Goal: Task Accomplishment & Management: Manage account settings

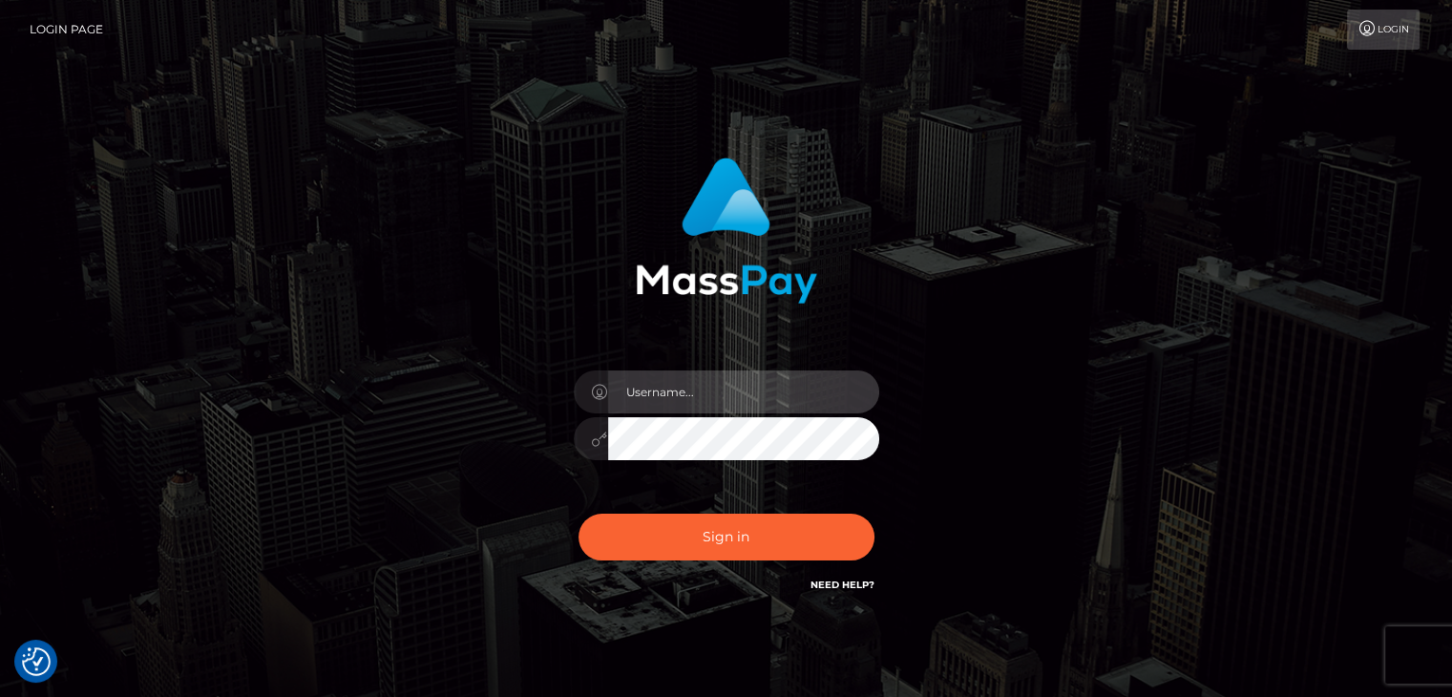
type input "[EMAIL_ADDRESS][DOMAIN_NAME]"
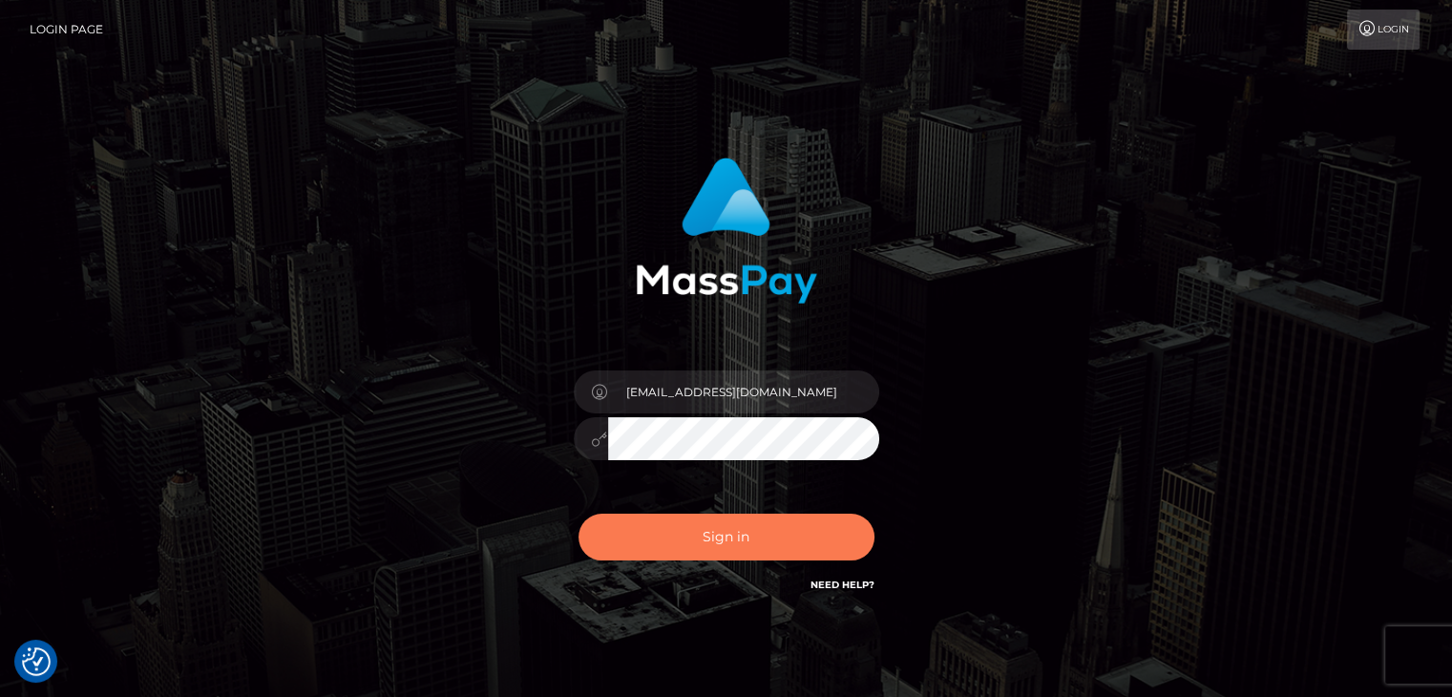
click at [628, 543] on button "Sign in" at bounding box center [727, 537] width 296 height 47
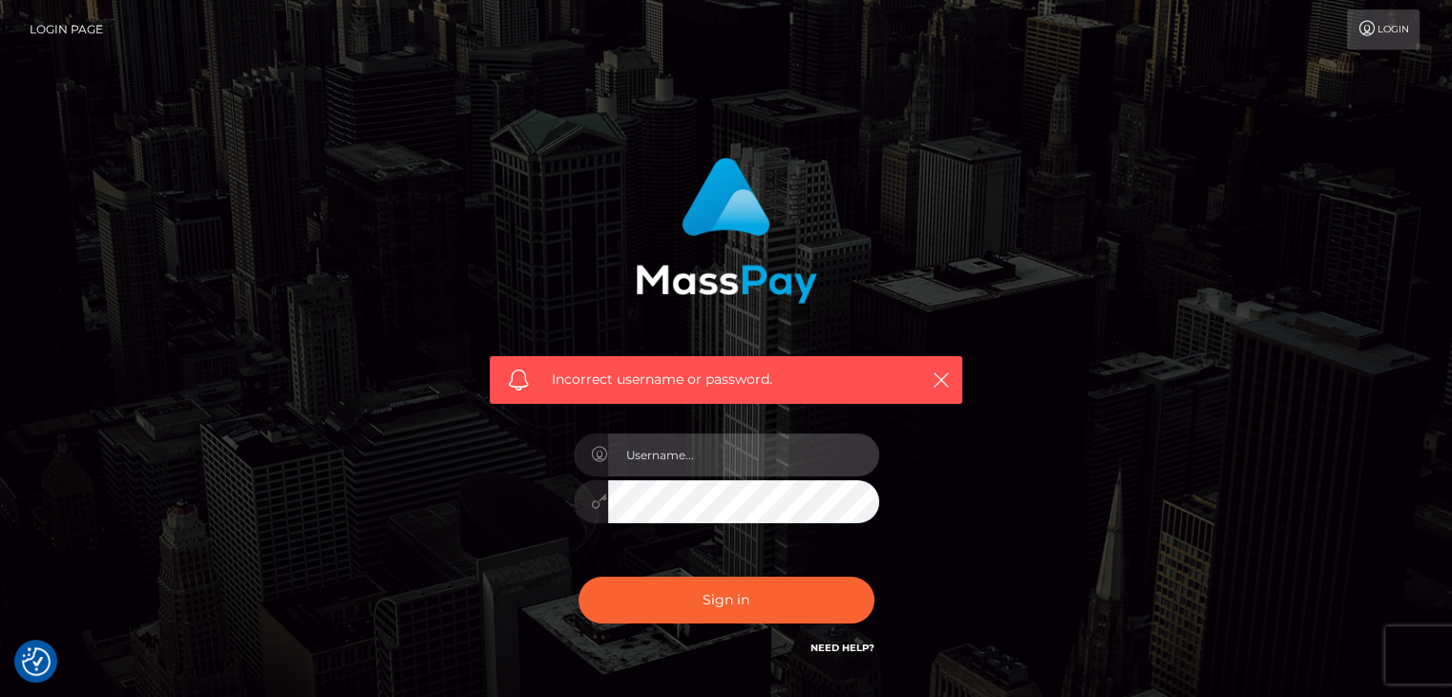
type input "[EMAIL_ADDRESS][DOMAIN_NAME]"
click at [529, 489] on div "Incorrect username or password. [EMAIL_ADDRESS][DOMAIN_NAME]" at bounding box center [726, 408] width 501 height 530
click at [1161, 383] on div "Incorrect username or password. [EMAIL_ADDRESS][DOMAIN_NAME]" at bounding box center [726, 417] width 1089 height 549
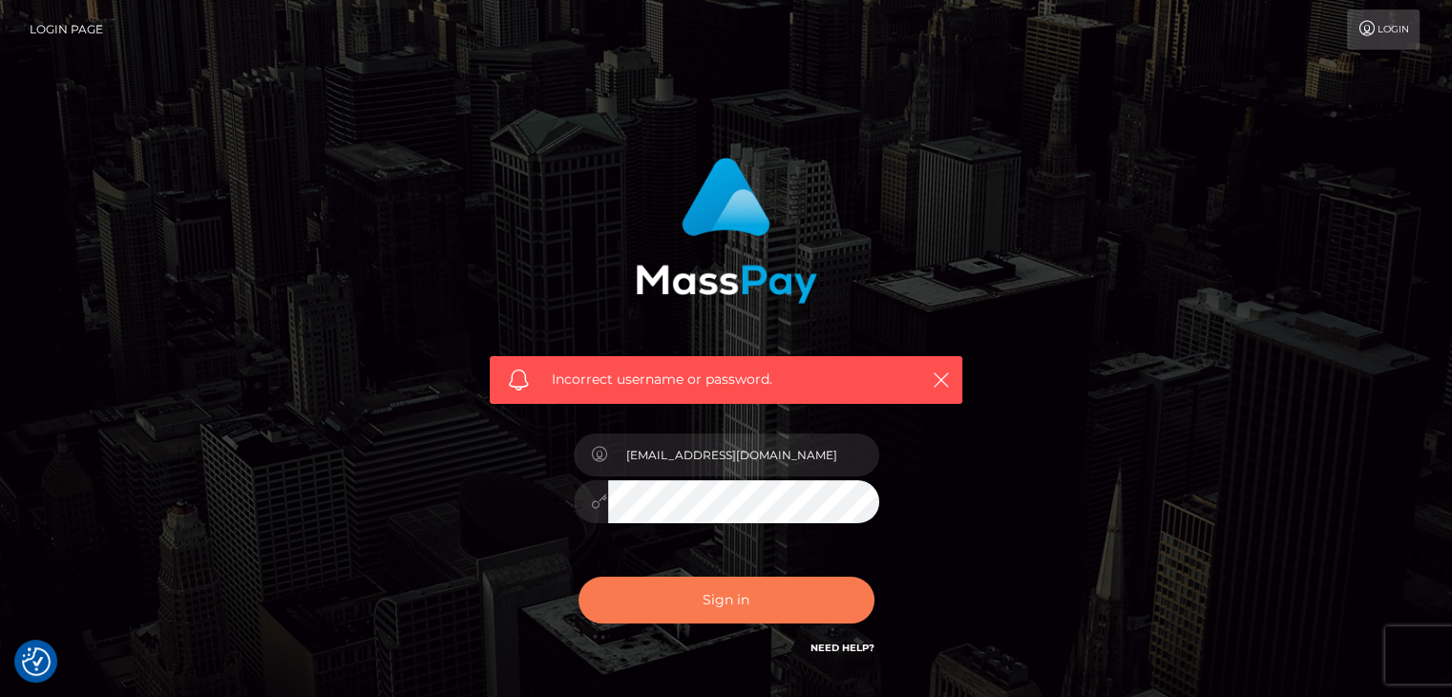
click at [787, 602] on button "Sign in" at bounding box center [727, 600] width 296 height 47
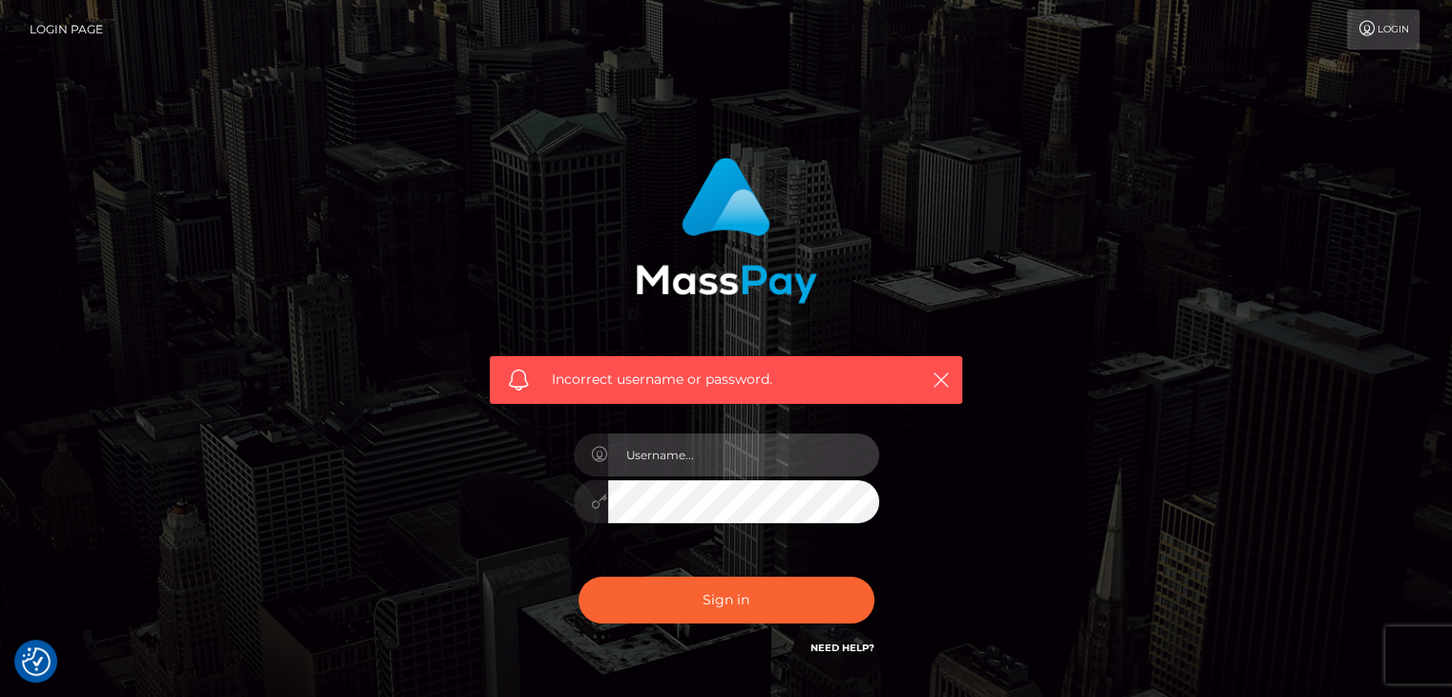
type input "[EMAIL_ADDRESS][DOMAIN_NAME]"
click at [1096, 516] on div "Incorrect username or password. [EMAIL_ADDRESS][DOMAIN_NAME]" at bounding box center [726, 417] width 1089 height 549
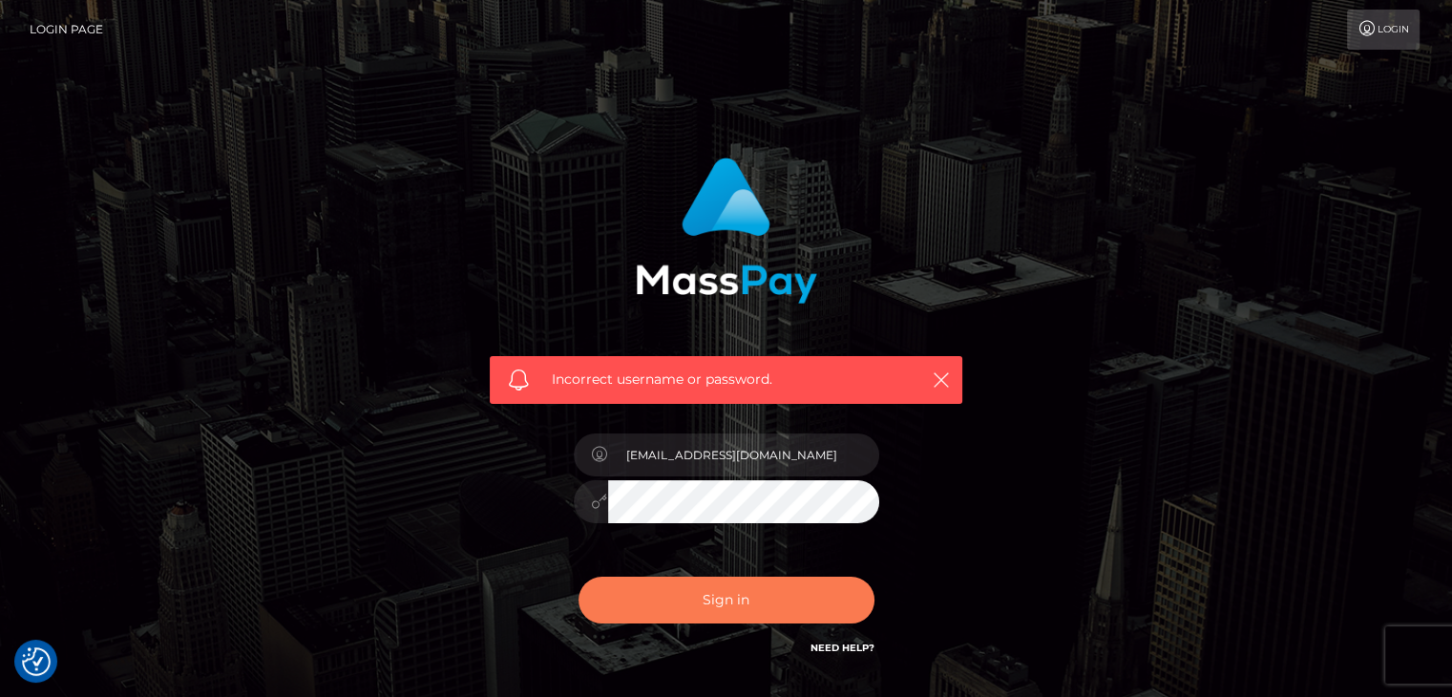
drag, startPoint x: 710, startPoint y: 622, endPoint x: 706, endPoint y: 607, distance: 15.1
click at [708, 619] on button "Sign in" at bounding box center [727, 600] width 296 height 47
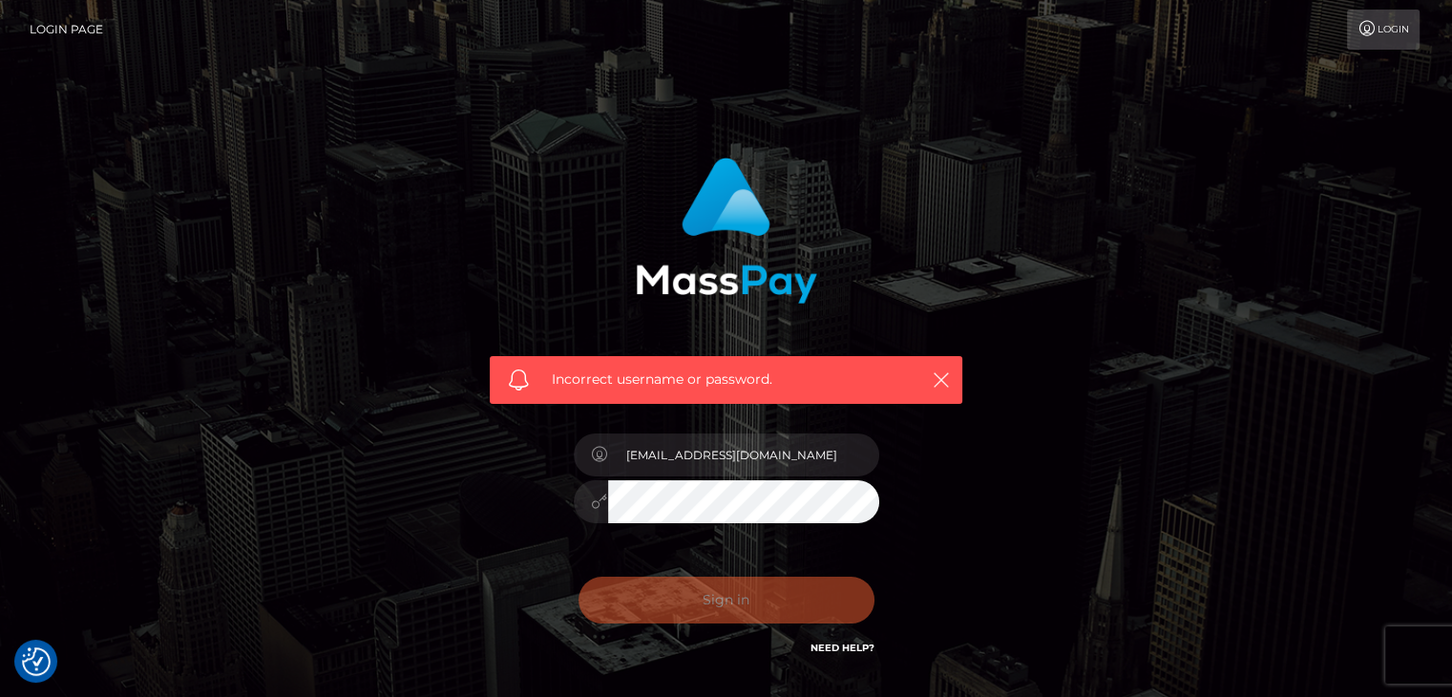
click at [706, 606] on button "Sign in" at bounding box center [727, 600] width 296 height 47
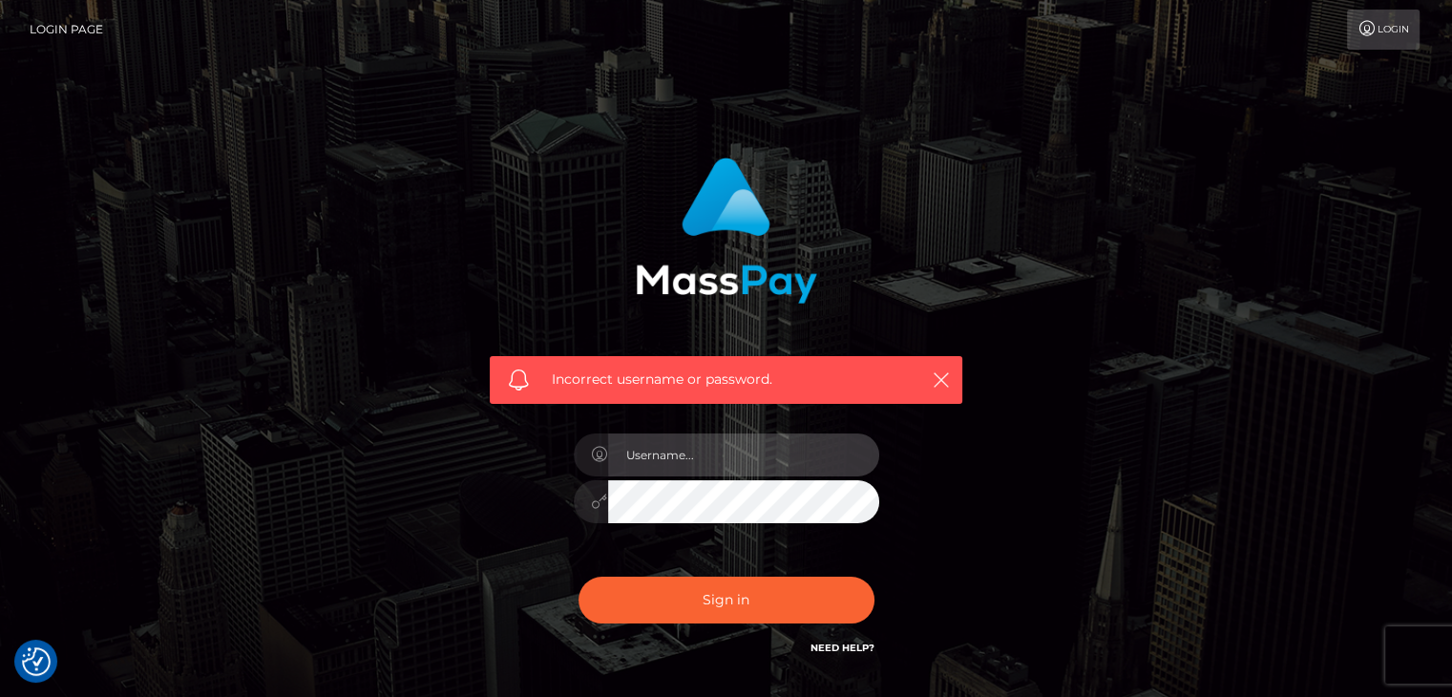
type input "[EMAIL_ADDRESS][DOMAIN_NAME]"
click at [706, 447] on input "[EMAIL_ADDRESS][DOMAIN_NAME]" at bounding box center [743, 455] width 271 height 43
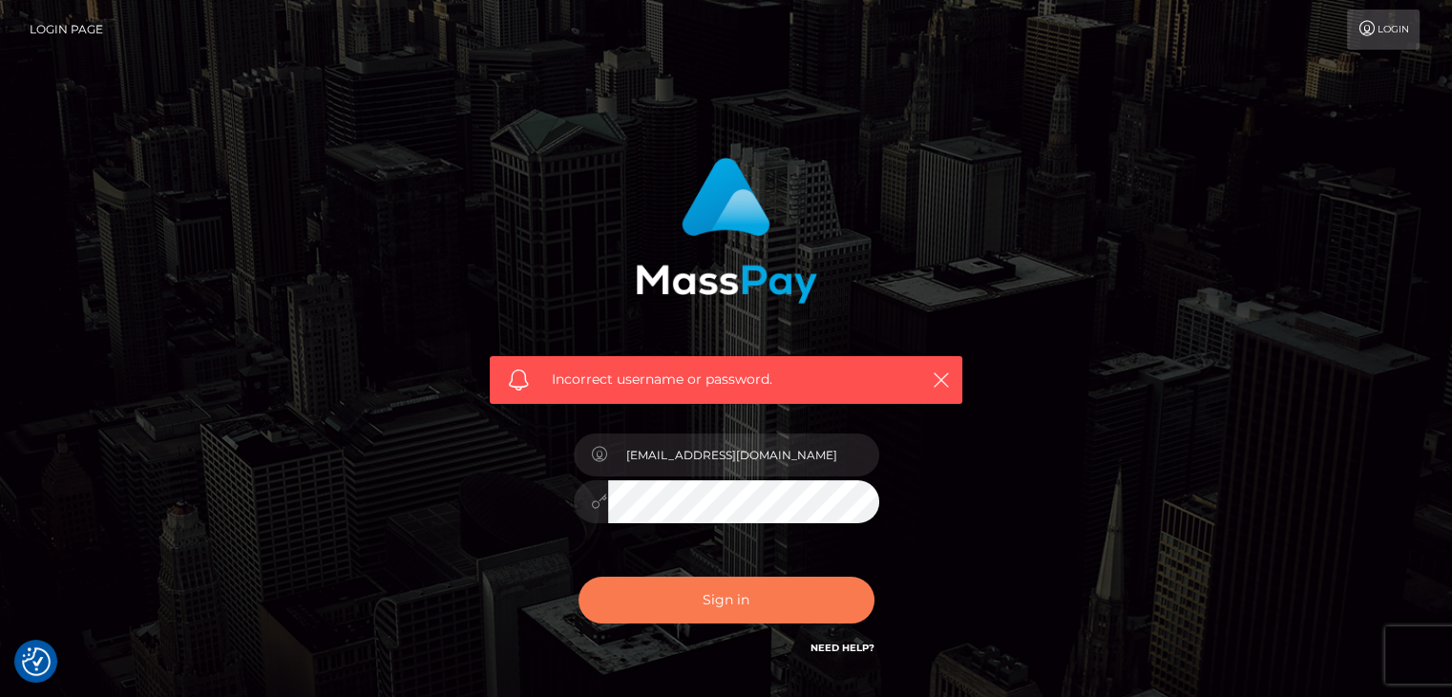
click at [642, 606] on button "Sign in" at bounding box center [727, 600] width 296 height 47
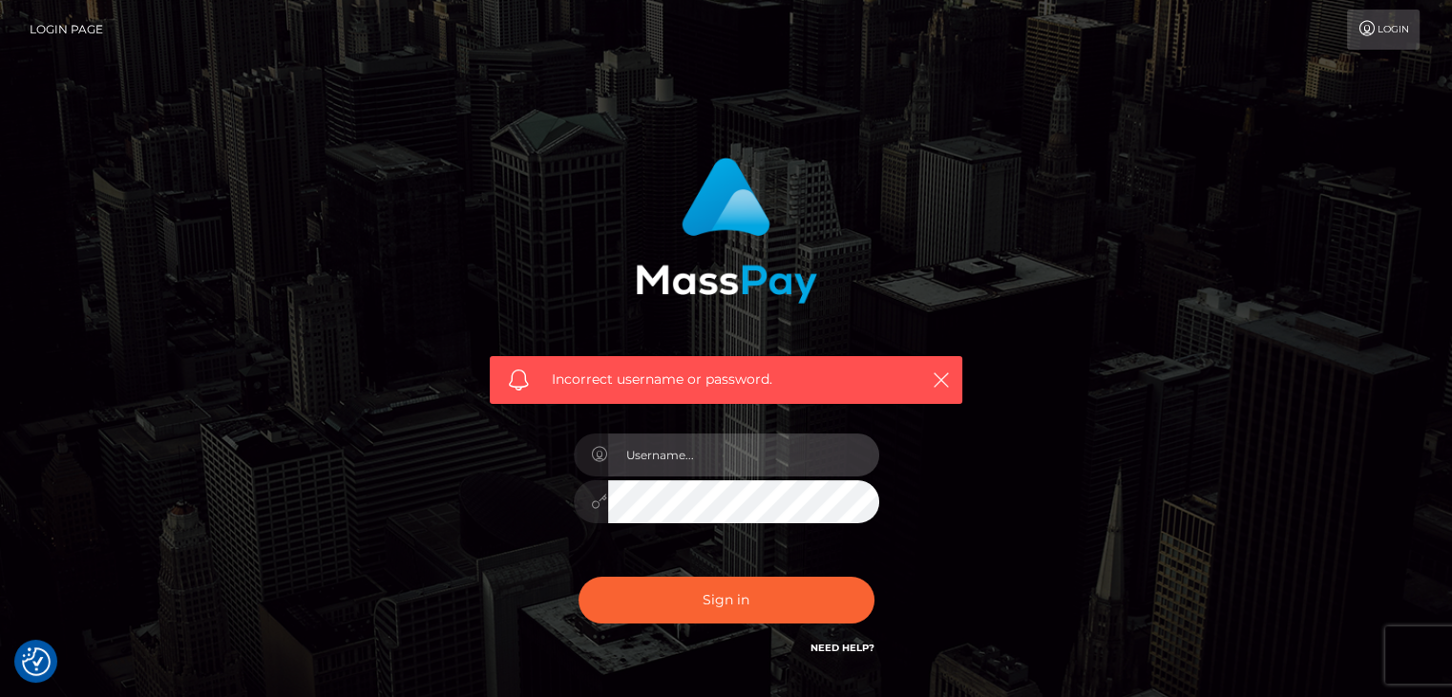
type input "[EMAIL_ADDRESS][DOMAIN_NAME]"
click at [821, 373] on span "Incorrect username or password." at bounding box center [726, 380] width 349 height 20
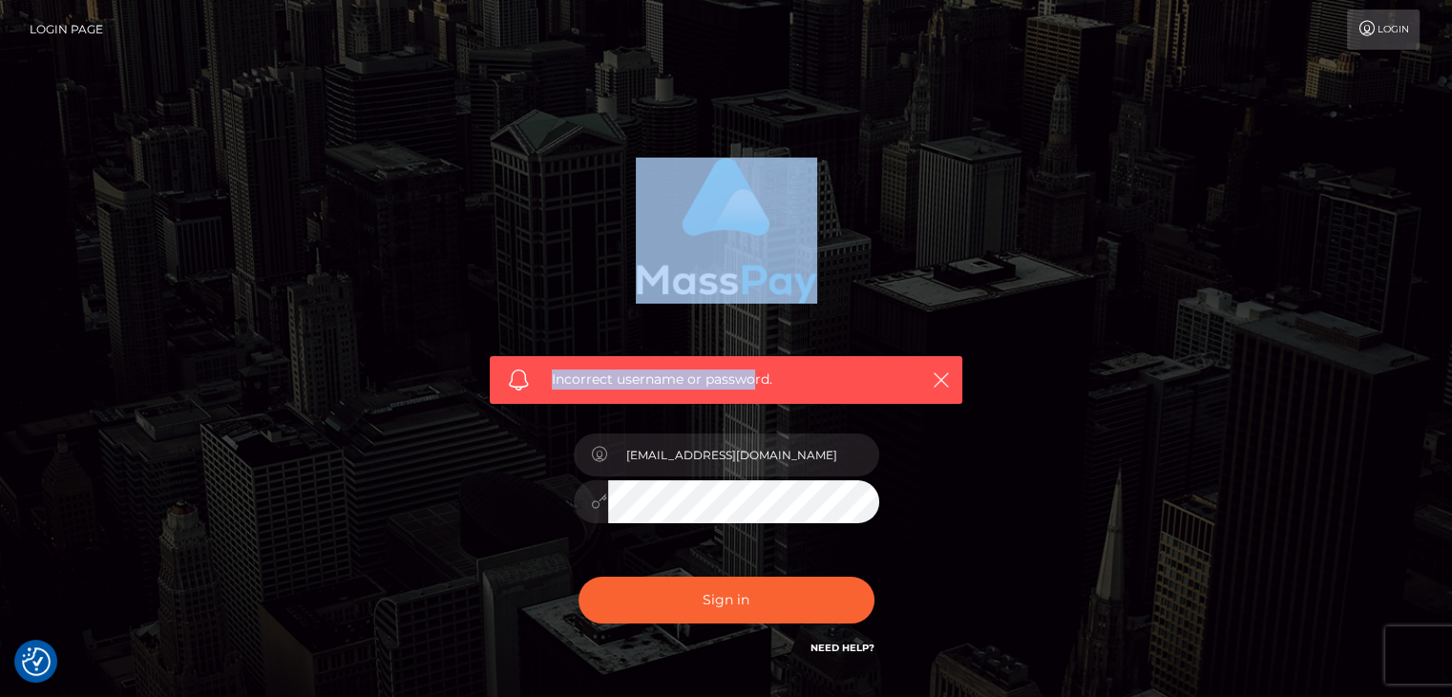
drag, startPoint x: 748, startPoint y: 371, endPoint x: 469, endPoint y: 375, distance: 278.9
click at [469, 375] on div "Incorrect username or password. erick76vg@gmail.com" at bounding box center [726, 417] width 530 height 549
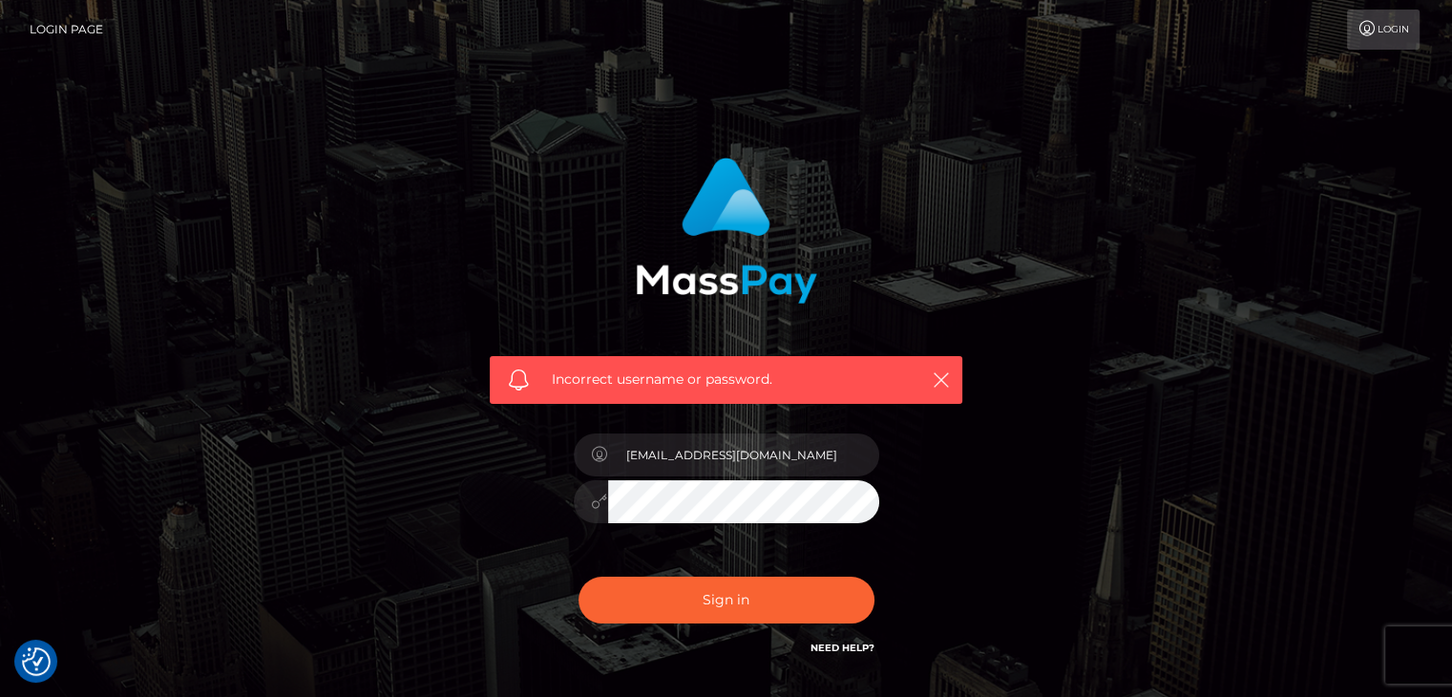
click at [1039, 435] on div "Incorrect username or password. erick76vg@gmail.com" at bounding box center [726, 417] width 1089 height 549
